Goal: Answer question/provide support

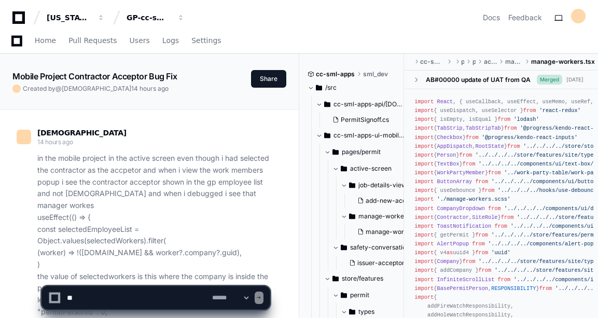
scroll to position [24254, 0]
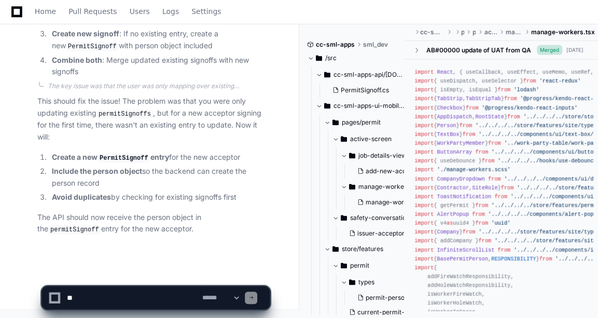
drag, startPoint x: 124, startPoint y: 286, endPoint x: 85, endPoint y: 302, distance: 42.6
click at [124, 286] on textarea at bounding box center [132, 297] width 135 height 23
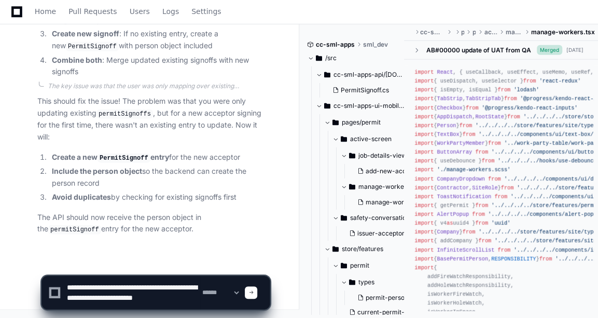
scroll to position [3, 0]
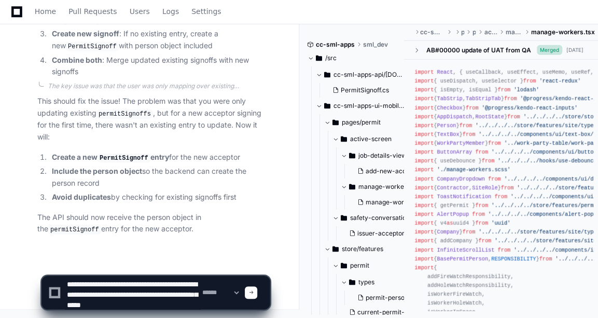
type textarea "**********"
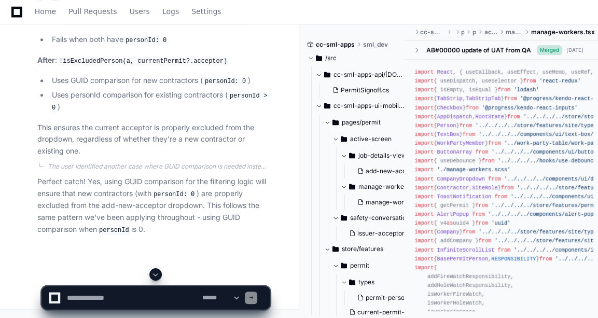
scroll to position [25031, 0]
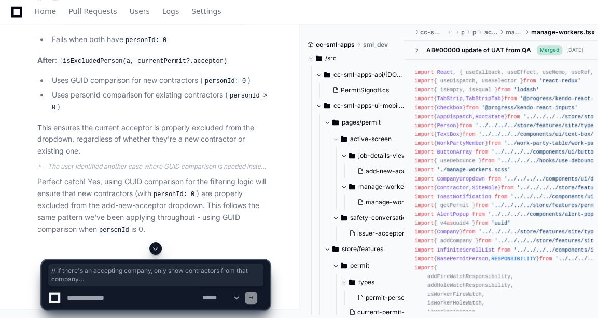
drag, startPoint x: 191, startPoint y: 171, endPoint x: 78, endPoint y: 91, distance: 138.8
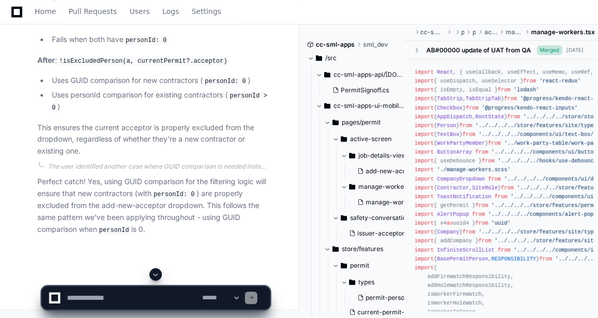
drag, startPoint x: 78, startPoint y: 91, endPoint x: 76, endPoint y: 109, distance: 18.2
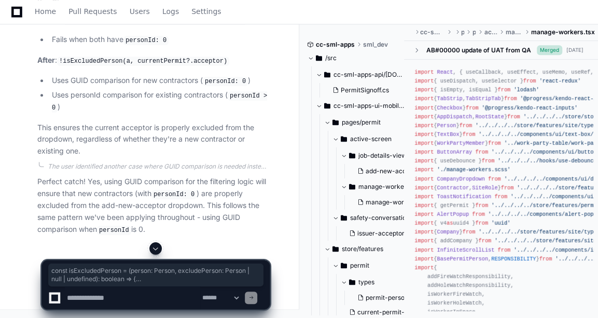
drag, startPoint x: 44, startPoint y: 91, endPoint x: 79, endPoint y: 198, distance: 112.7
copy div "const isExcludedPerson = ( person : Person , excludePerson : Person | null | un…"
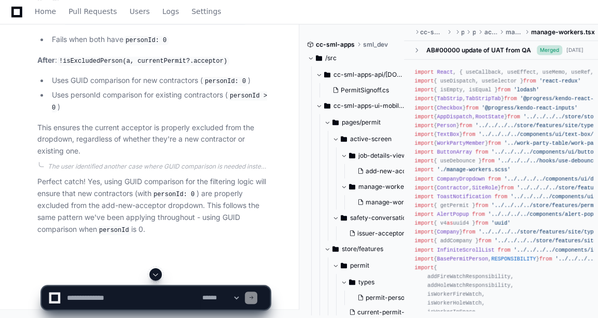
click at [128, 299] on textarea at bounding box center [132, 297] width 135 height 23
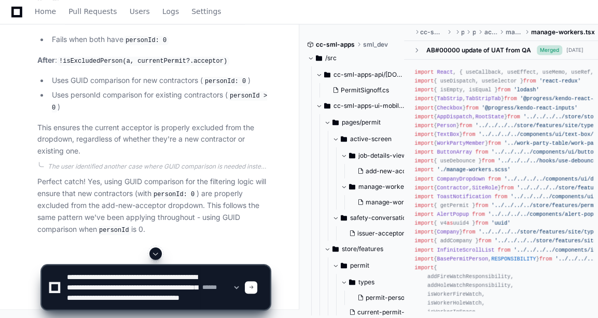
scroll to position [13, 0]
type textarea "**********"
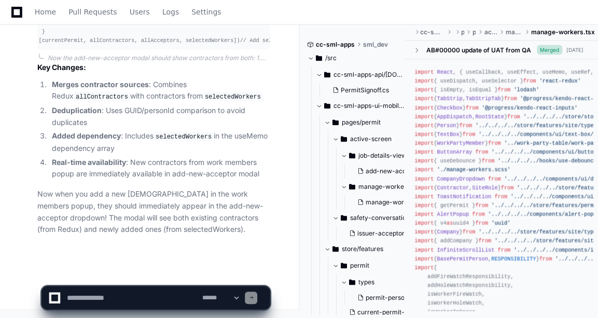
scroll to position [26319, 0]
click at [105, 291] on textarea at bounding box center [132, 297] width 135 height 23
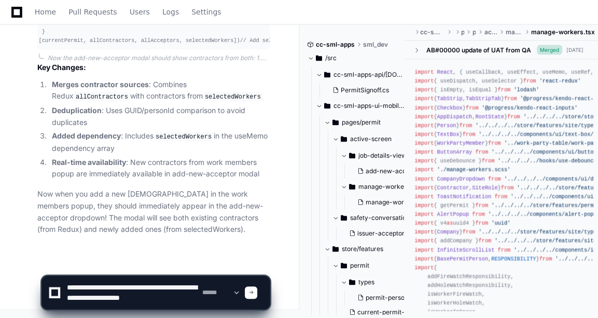
scroll to position [3, 0]
type textarea "**********"
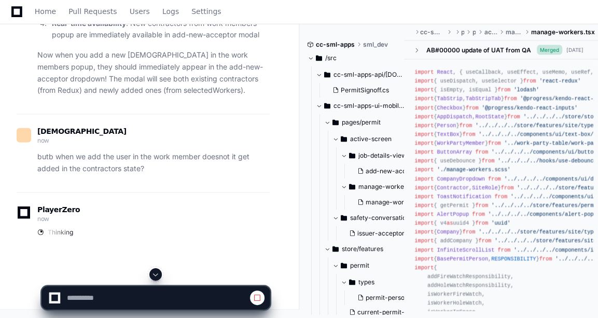
scroll to position [25788, 0]
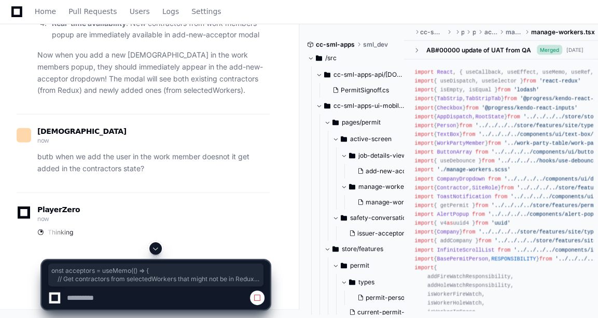
drag, startPoint x: 45, startPoint y: 103, endPoint x: 77, endPoint y: 164, distance: 69.6
drag, startPoint x: 77, startPoint y: 164, endPoint x: 47, endPoint y: 100, distance: 71.2
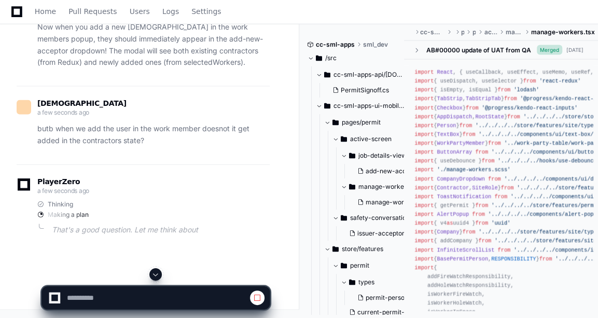
drag, startPoint x: 92, startPoint y: 181, endPoint x: 229, endPoint y: 109, distance: 154.3
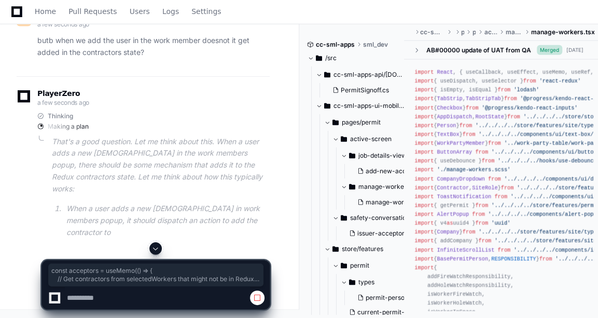
drag, startPoint x: 44, startPoint y: 100, endPoint x: 118, endPoint y: 210, distance: 132.7
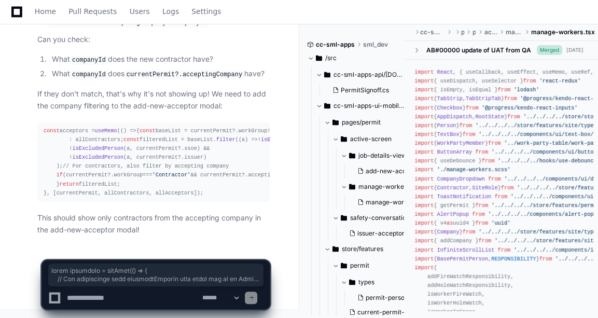
scroll to position [27315, 0]
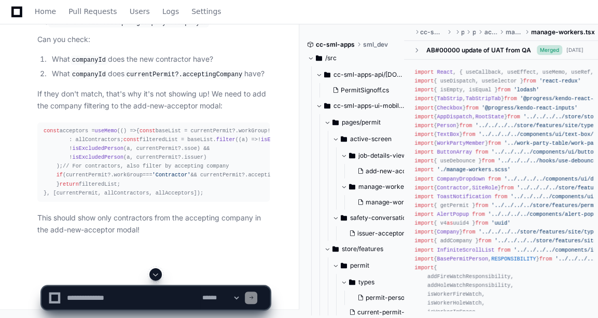
scroll to position [27235, 0]
click at [136, 127] on div "const acceptors = useMemo ( () => { const baseList = currentPermit?. workGroup …" at bounding box center [154, 162] width 220 height 71
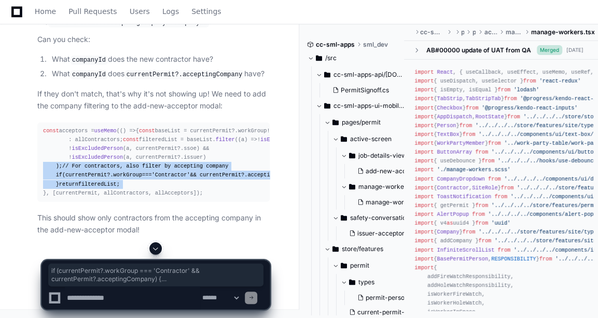
scroll to position [0, 0]
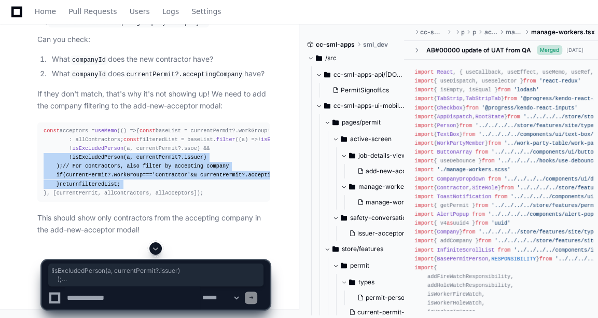
drag, startPoint x: 195, startPoint y: 209, endPoint x: 33, endPoint y: 118, distance: 186.3
drag, startPoint x: 202, startPoint y: 212, endPoint x: 45, endPoint y: 45, distance: 229.4
click at [45, 127] on div "const acceptors = useMemo ( () => { const baseList = currentPermit?. workGroup …" at bounding box center [154, 162] width 220 height 71
copy div "const acceptors = useMemo ( () => { const baseList = currentPermit?. workGroup …"
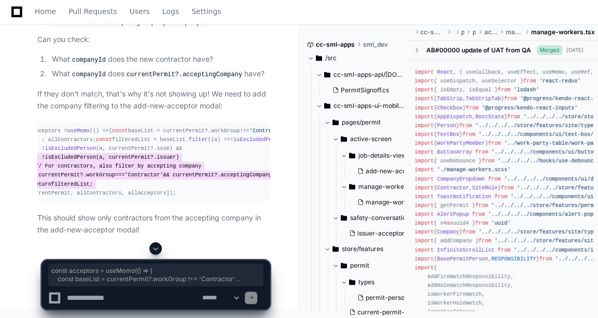
scroll to position [27038, 0]
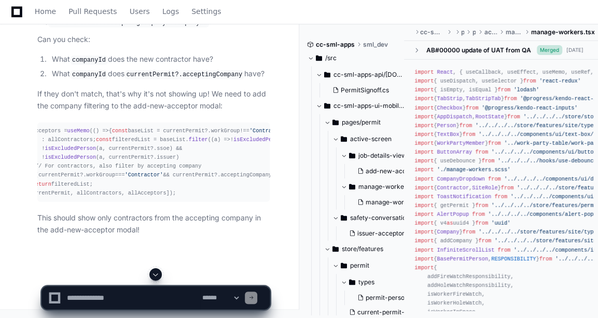
click at [113, 27] on code "currentPermit?.acceptingCompany?.companyId" at bounding box center [128, 22] width 161 height 9
click at [125, 302] on textarea at bounding box center [132, 297] width 135 height 23
click at [189, 300] on textarea at bounding box center [132, 297] width 135 height 23
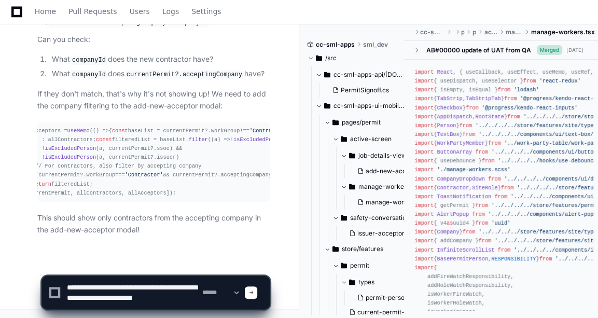
paste textarea "**********"
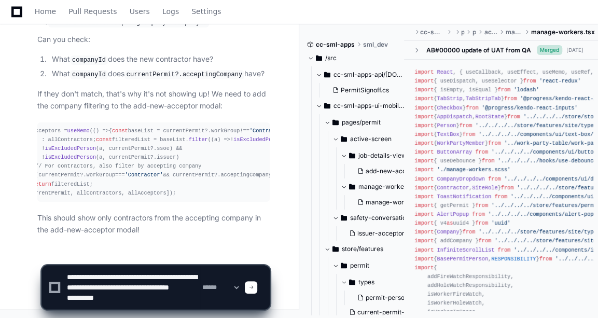
type textarea "**********"
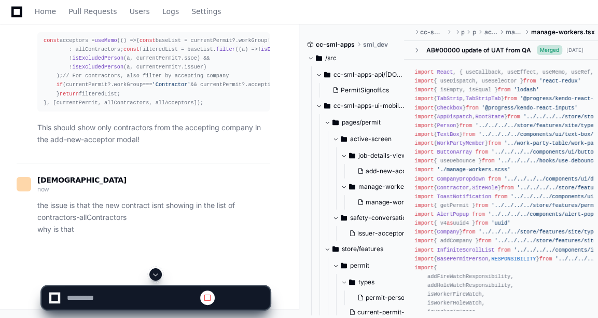
scroll to position [27377, 0]
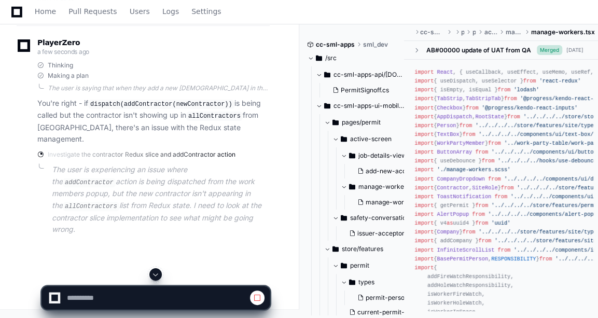
click at [154, 274] on span at bounding box center [155, 274] width 8 height 8
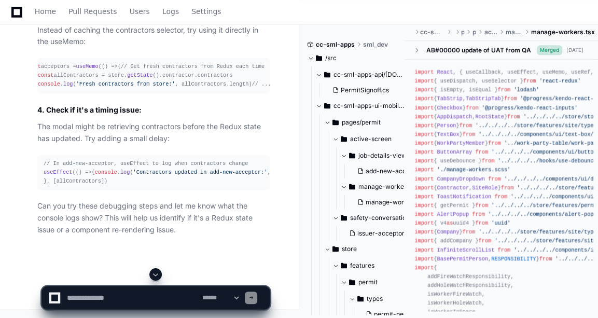
scroll to position [0, 0]
